Goal: Find specific page/section: Find specific page/section

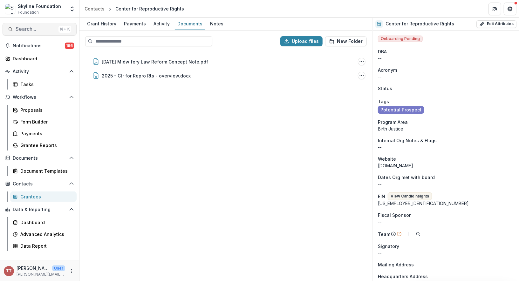
click at [43, 31] on span "Search..." at bounding box center [36, 29] width 40 height 6
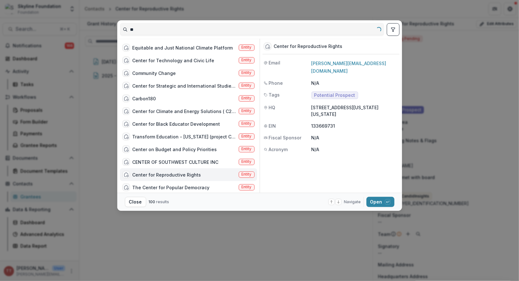
type input "*"
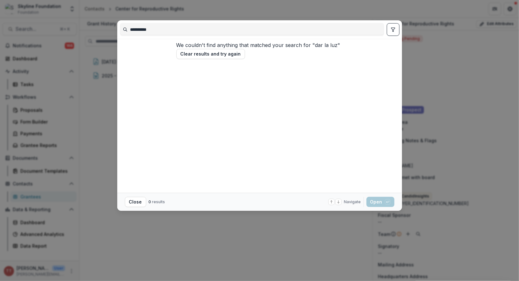
drag, startPoint x: 157, startPoint y: 31, endPoint x: 131, endPoint y: 35, distance: 25.3
click at [131, 35] on div "**********" at bounding box center [252, 29] width 264 height 13
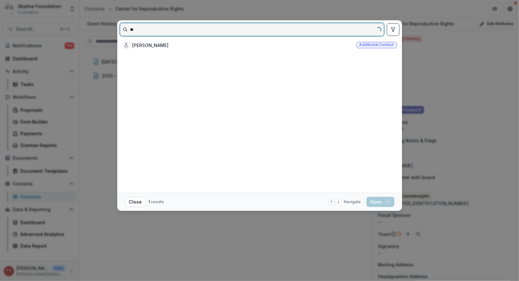
type input "*"
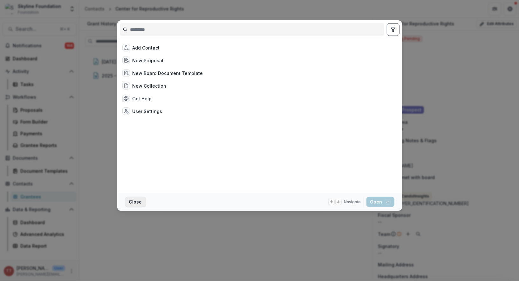
click at [134, 203] on button "Close" at bounding box center [135, 202] width 21 height 10
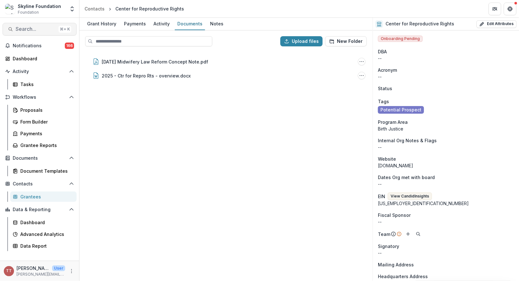
click at [25, 30] on span "Search..." at bounding box center [36, 29] width 40 height 6
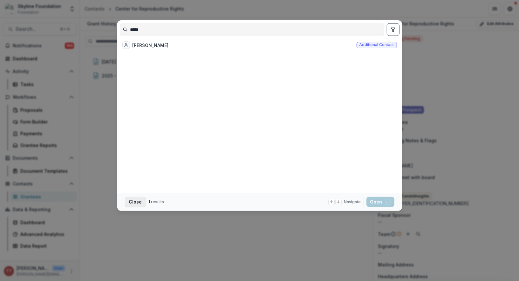
type input "*****"
click at [135, 200] on button "Close" at bounding box center [135, 202] width 21 height 10
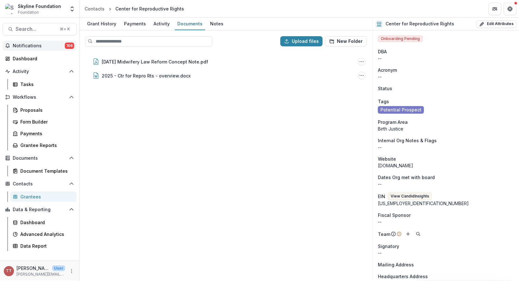
click at [26, 46] on span "Notifications" at bounding box center [39, 45] width 52 height 5
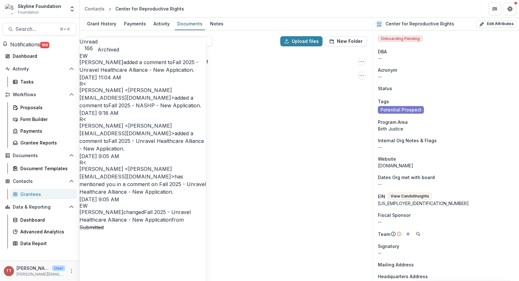
click at [143, 109] on link "Fall 2025 - NASHP - New Application" at bounding box center [153, 105] width 91 height 6
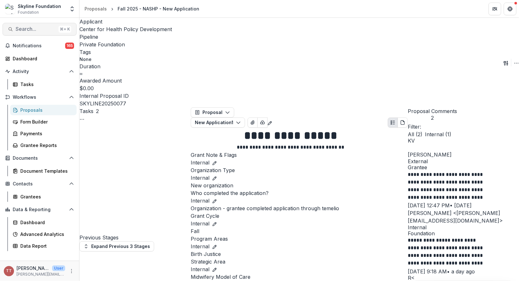
click at [37, 29] on span "Search..." at bounding box center [36, 29] width 40 height 6
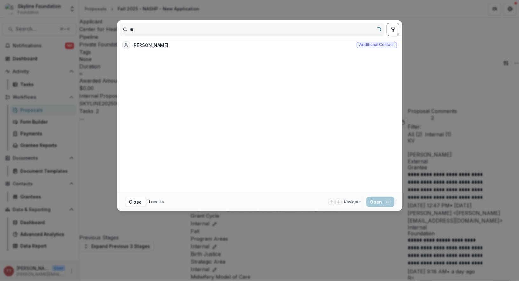
type input "*"
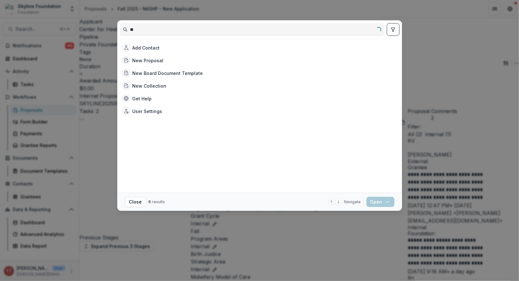
type input "*"
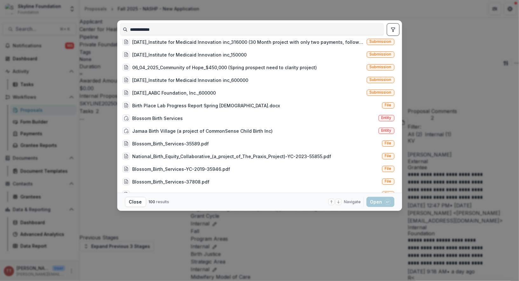
scroll to position [604, 0]
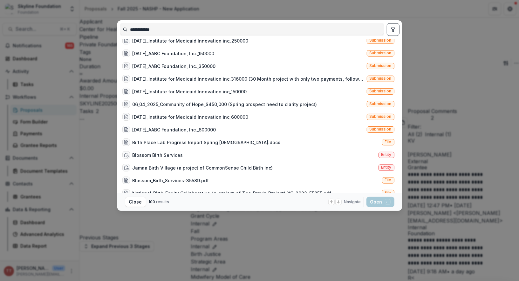
type input "**********"
